Goal: Find specific page/section: Find specific page/section

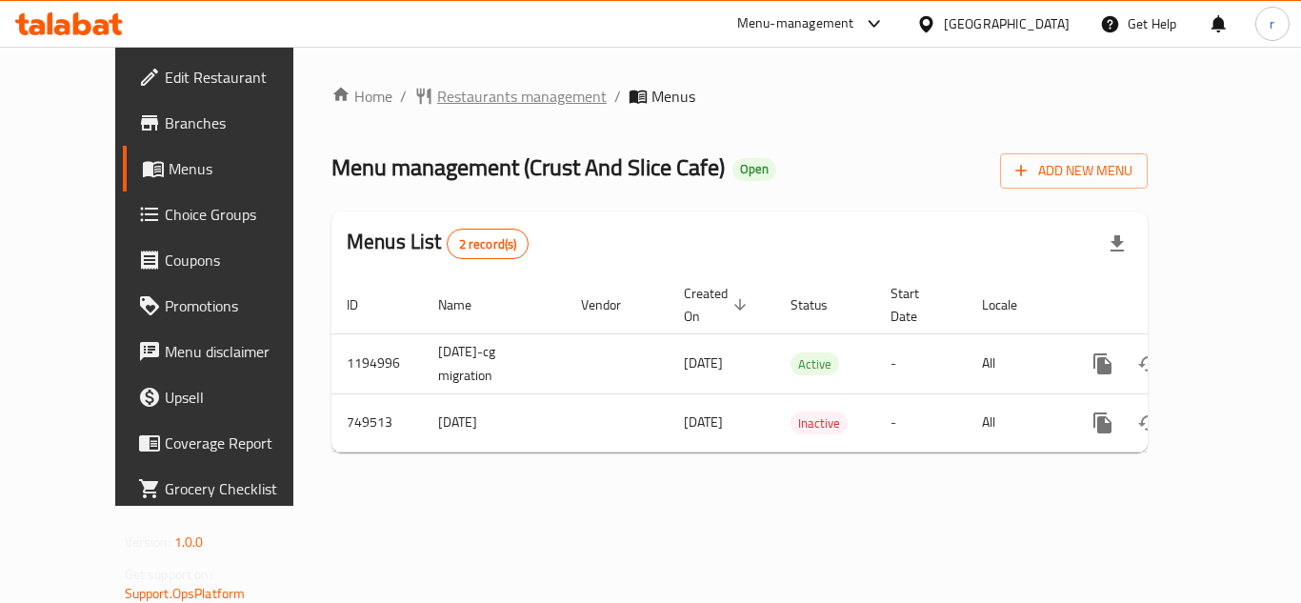
click at [437, 95] on span "Restaurants management" at bounding box center [522, 96] width 170 height 23
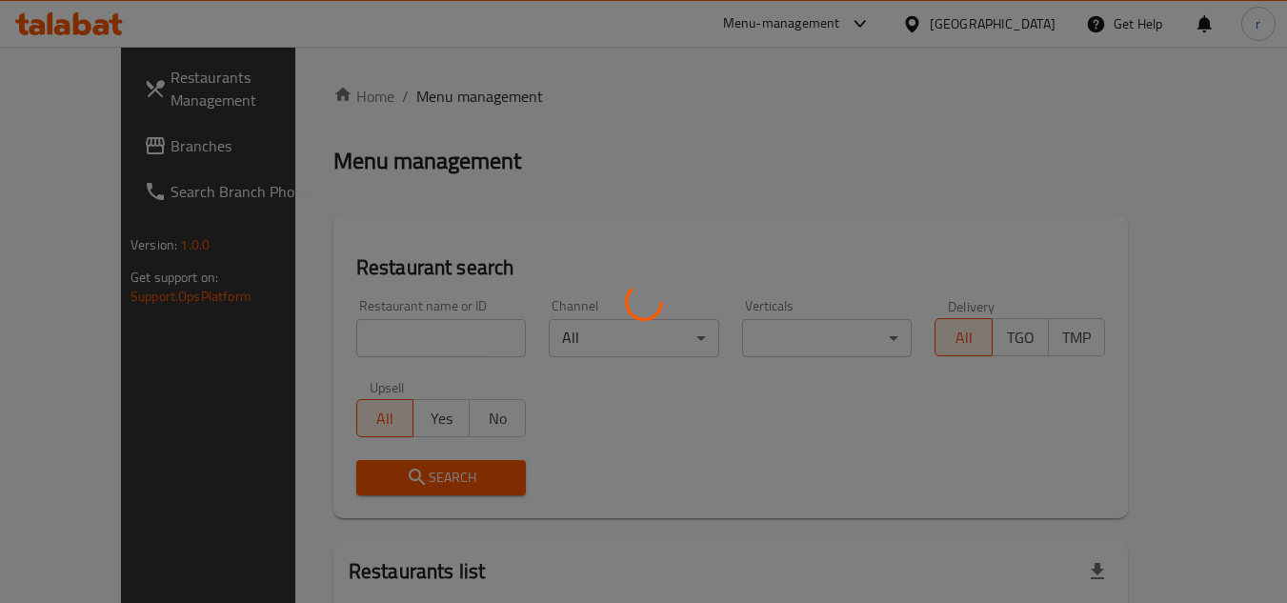
click at [361, 342] on div at bounding box center [643, 301] width 1287 height 603
click at [364, 328] on div at bounding box center [643, 301] width 1287 height 603
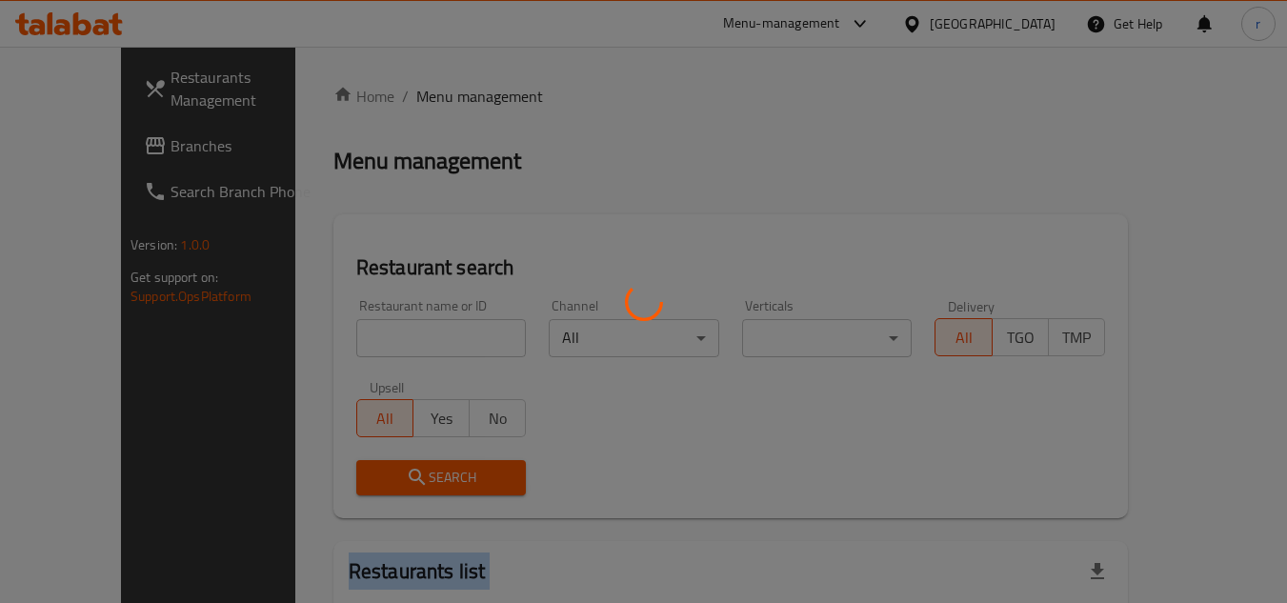
click at [364, 328] on div at bounding box center [643, 301] width 1287 height 603
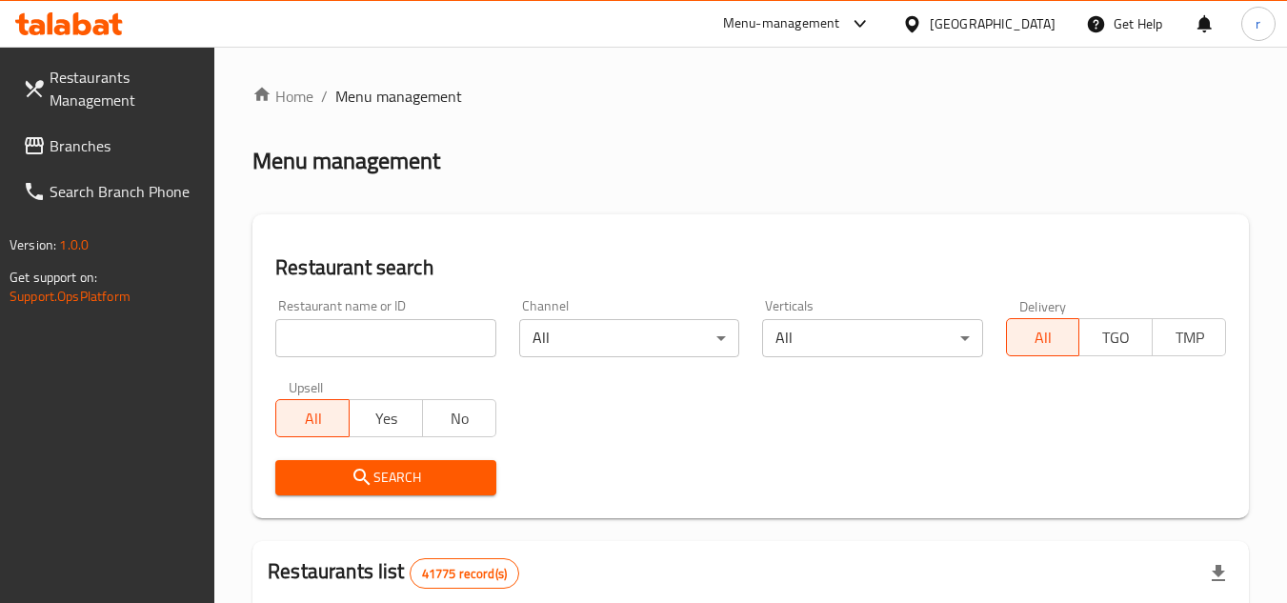
click at [362, 339] on input "search" at bounding box center [385, 338] width 220 height 38
paste input "648923"
type input "648923"
drag, startPoint x: 367, startPoint y: 475, endPoint x: 882, endPoint y: 467, distance: 515.4
click at [431, 474] on span "Search" at bounding box center [386, 478] width 190 height 24
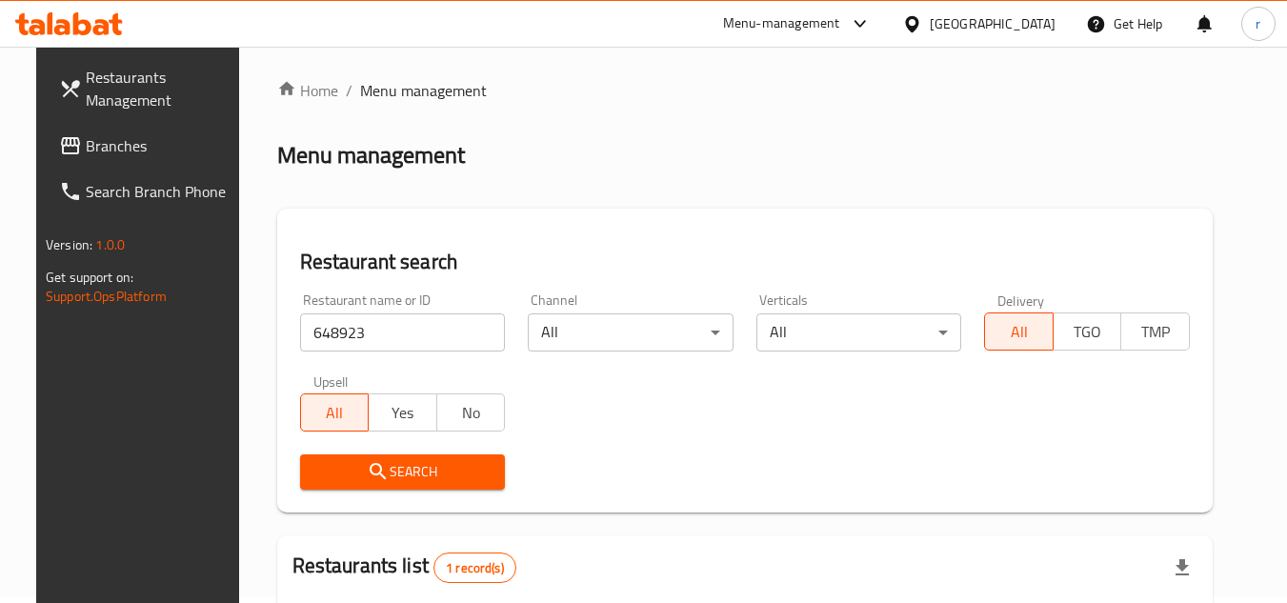
scroll to position [231, 0]
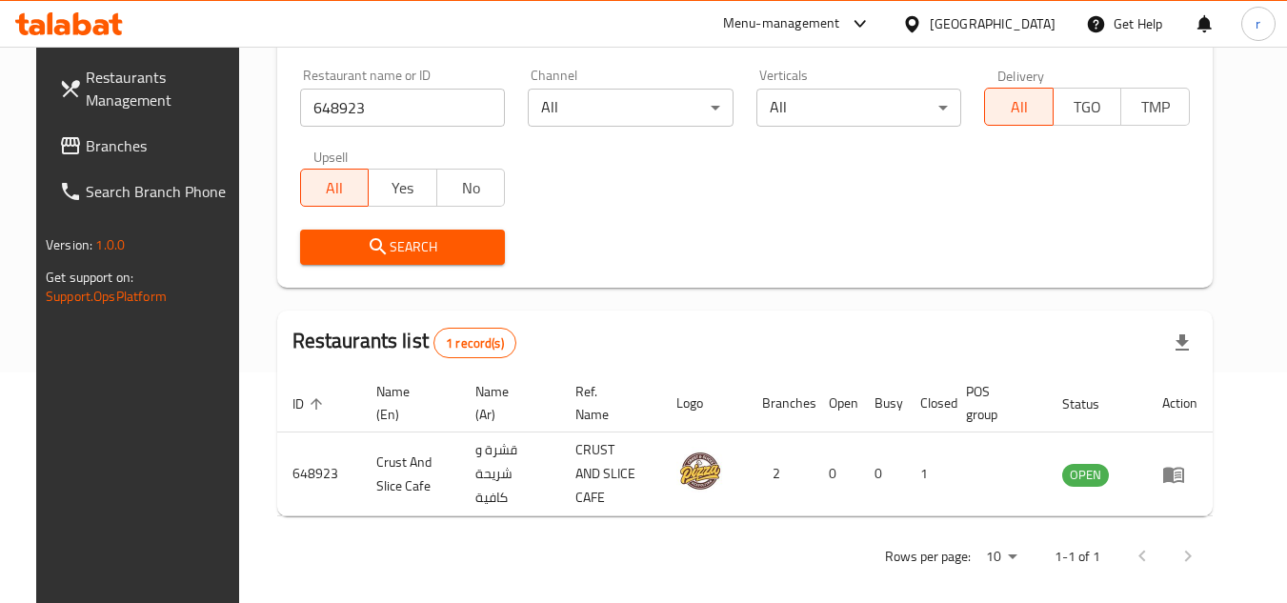
click at [96, 139] on span "Branches" at bounding box center [161, 145] width 150 height 23
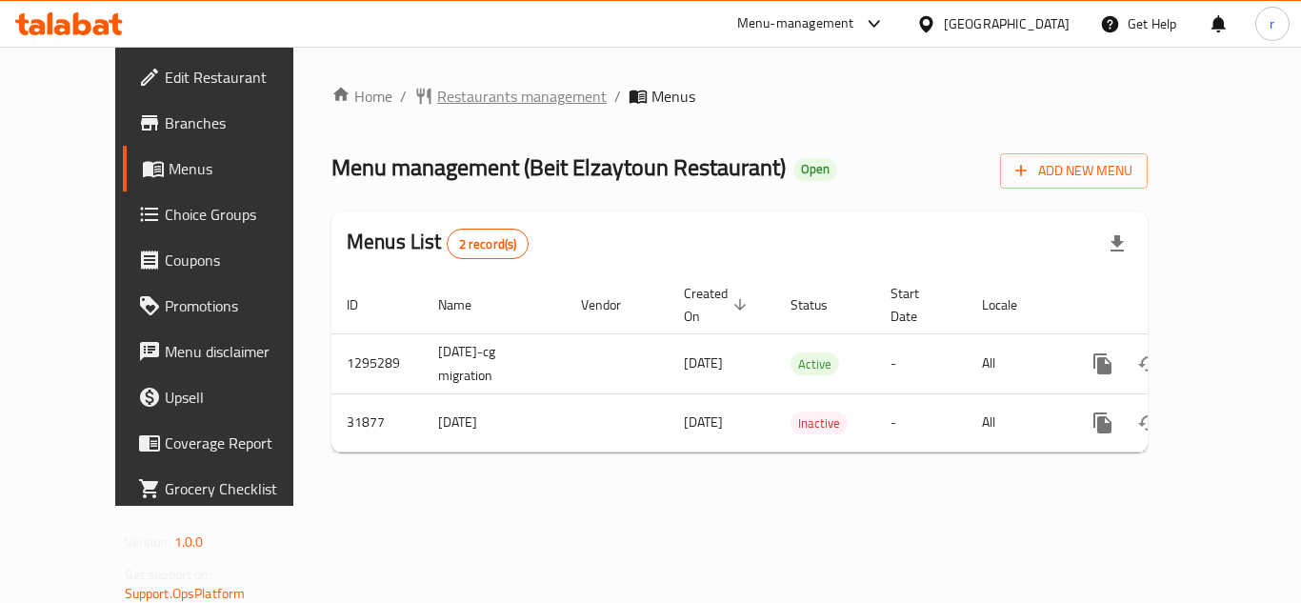
click at [447, 96] on span "Restaurants management" at bounding box center [522, 96] width 170 height 23
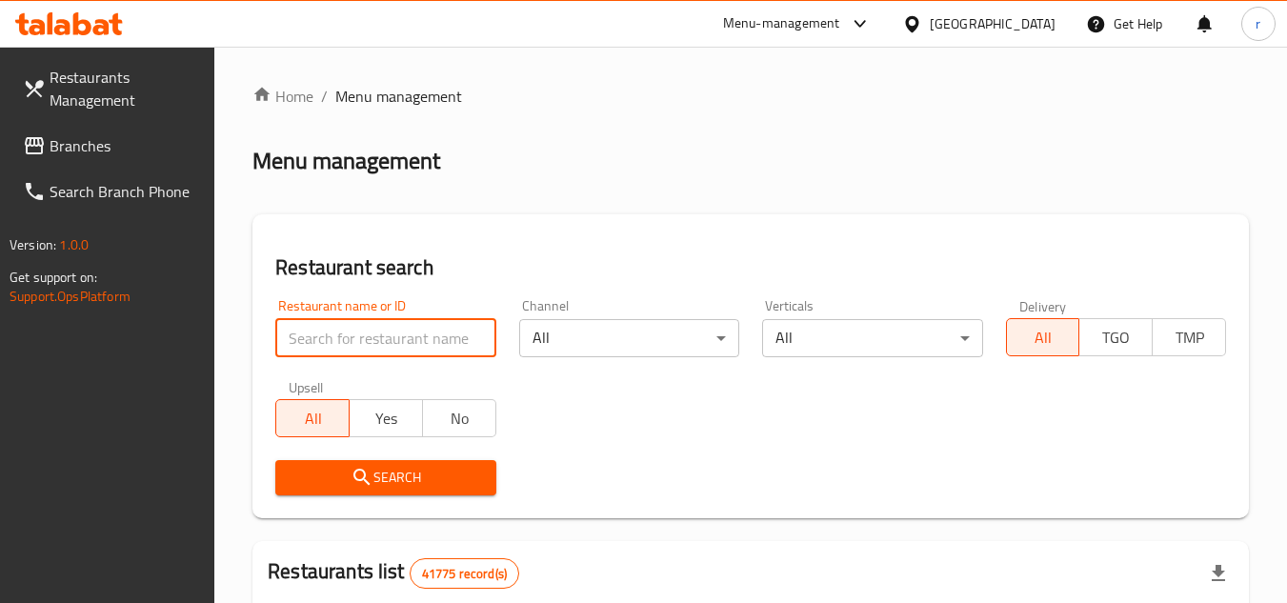
click at [419, 328] on input "search" at bounding box center [385, 338] width 220 height 38
paste input "16325"
type input "16325"
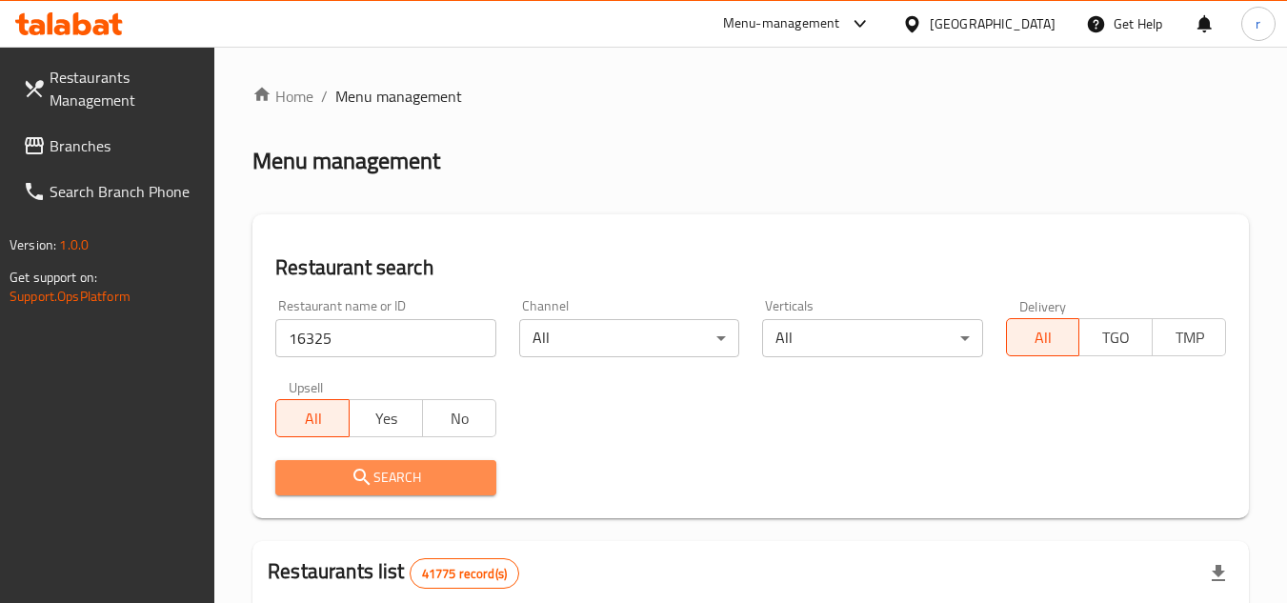
click at [397, 466] on span "Search" at bounding box center [386, 478] width 190 height 24
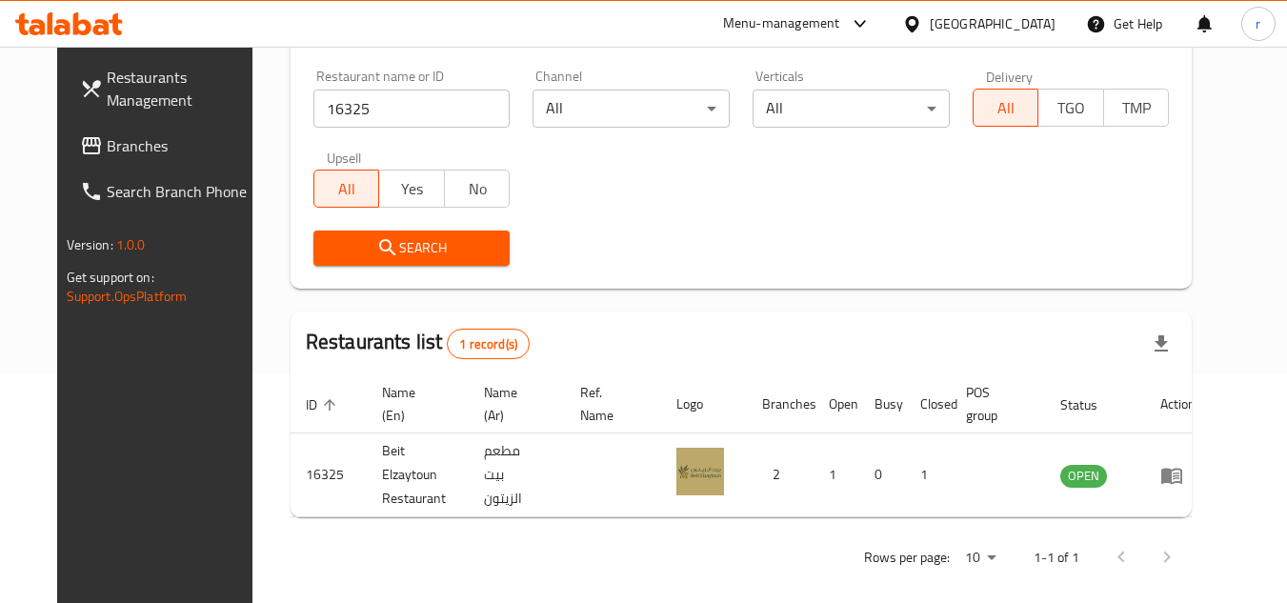
scroll to position [231, 0]
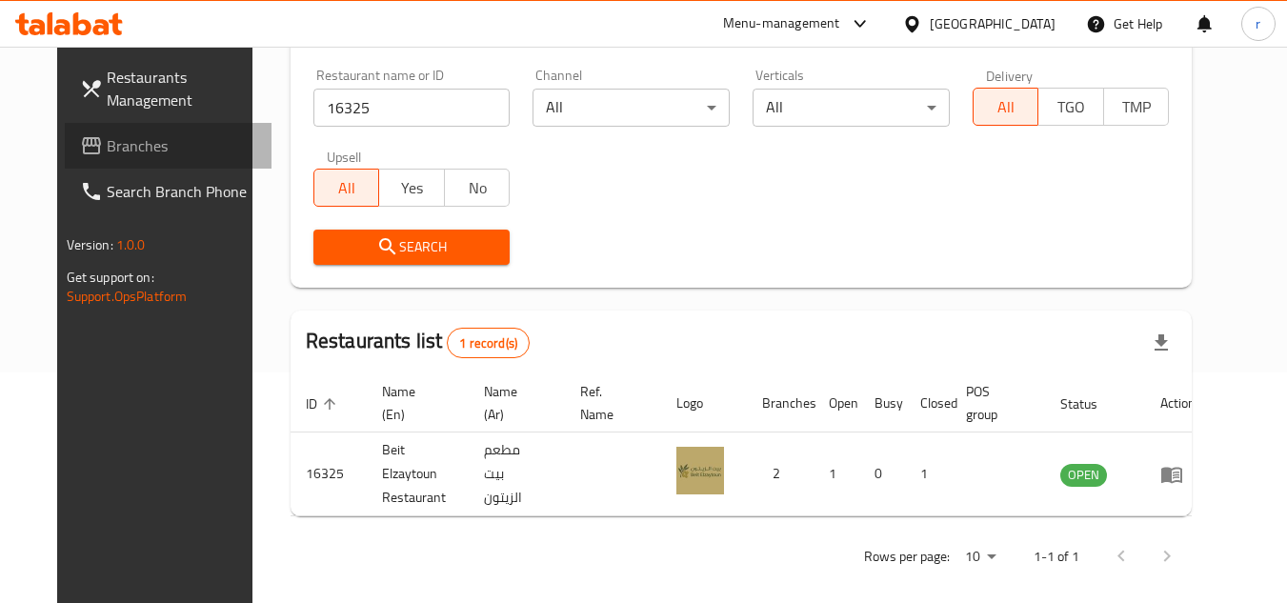
click at [107, 142] on span "Branches" at bounding box center [182, 145] width 150 height 23
drag, startPoint x: 60, startPoint y: 142, endPoint x: 426, endPoint y: 16, distance: 386.8
click at [107, 140] on span "Branches" at bounding box center [182, 145] width 150 height 23
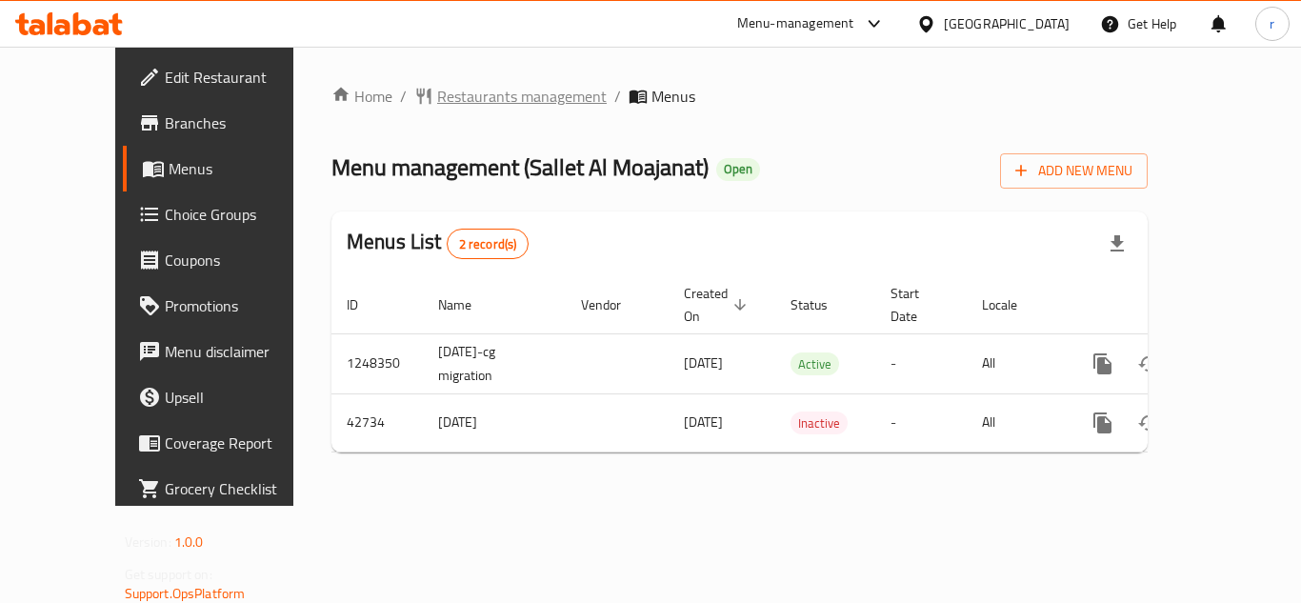
click at [491, 89] on span "Restaurants management" at bounding box center [522, 96] width 170 height 23
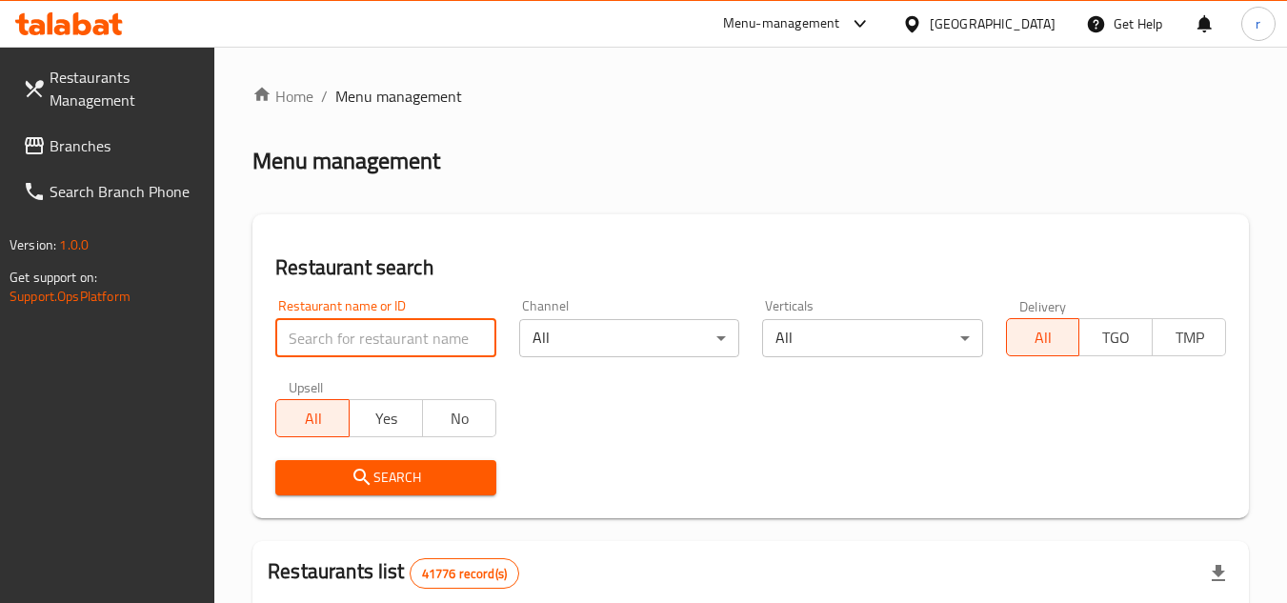
click at [467, 333] on input "search" at bounding box center [385, 338] width 220 height 38
paste input "22143"
type input "22143"
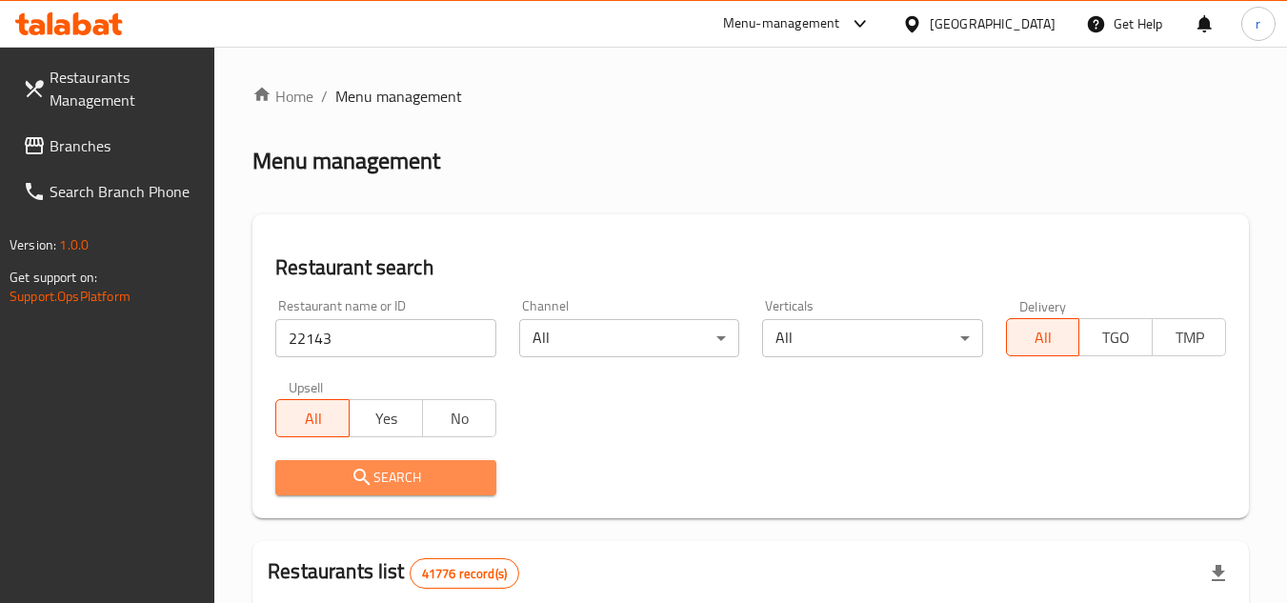
click at [439, 470] on span "Search" at bounding box center [386, 478] width 190 height 24
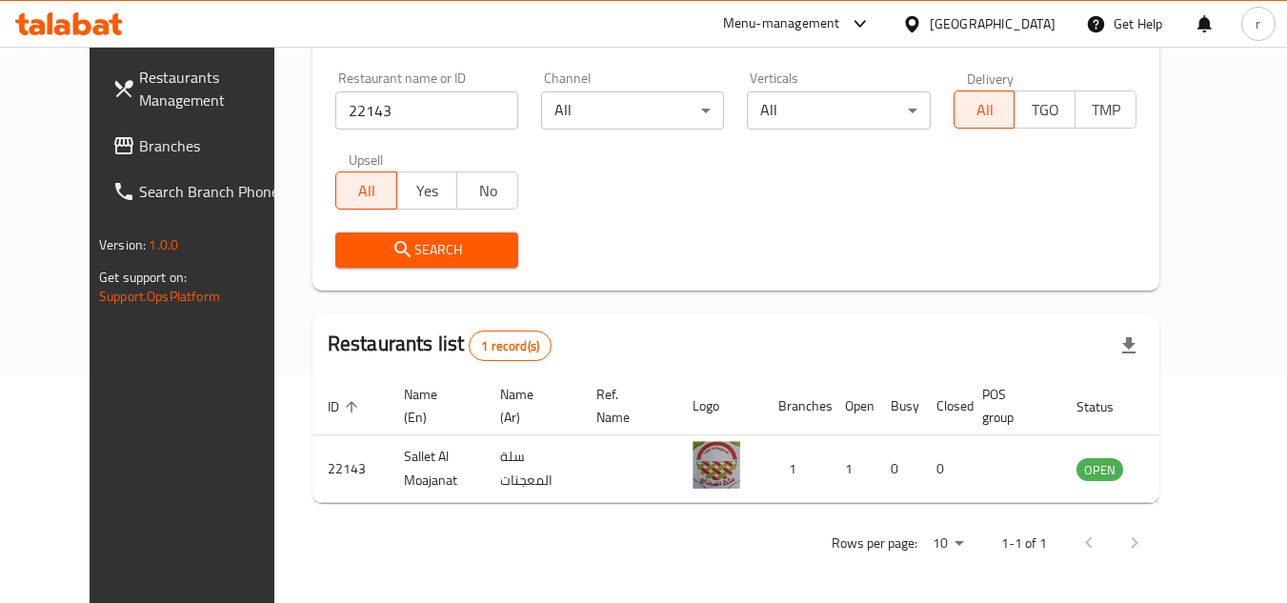
scroll to position [231, 0]
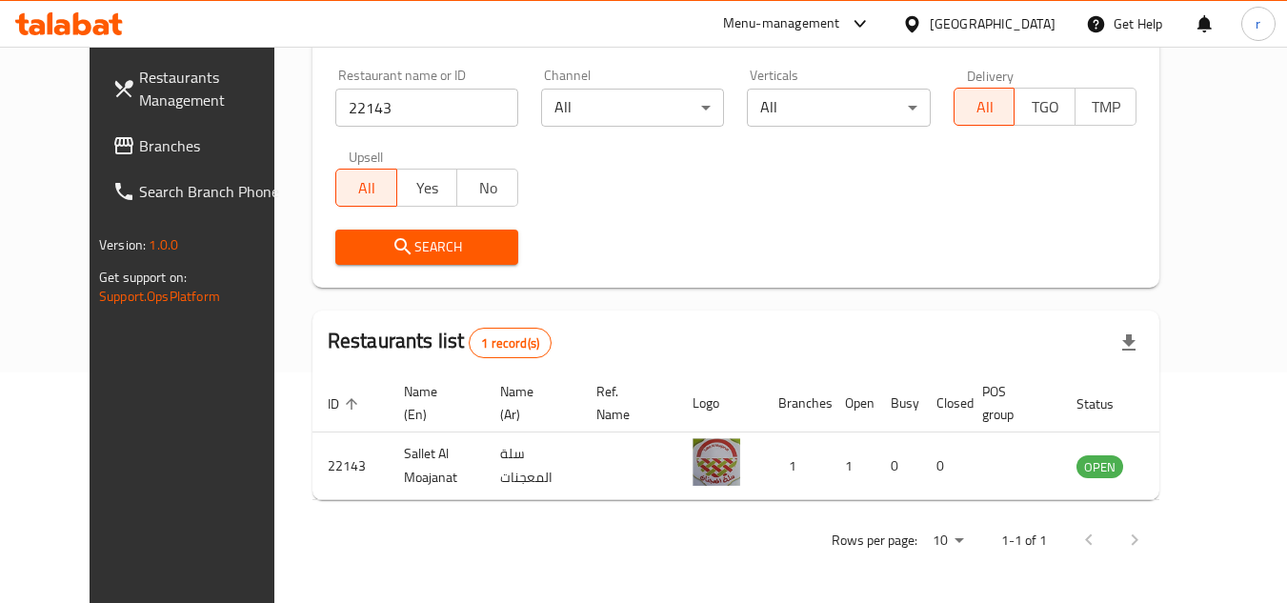
click at [856, 20] on icon at bounding box center [860, 23] width 23 height 23
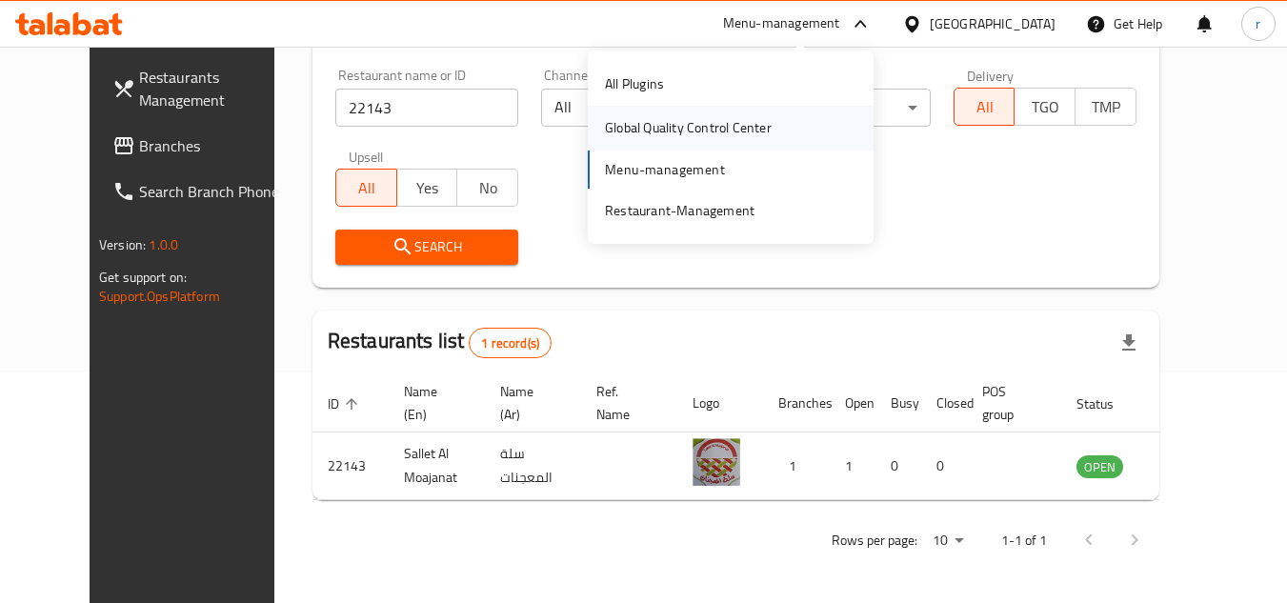
click at [654, 128] on div "Global Quality Control Center" at bounding box center [688, 127] width 167 height 21
